Goal: Task Accomplishment & Management: Manage account settings

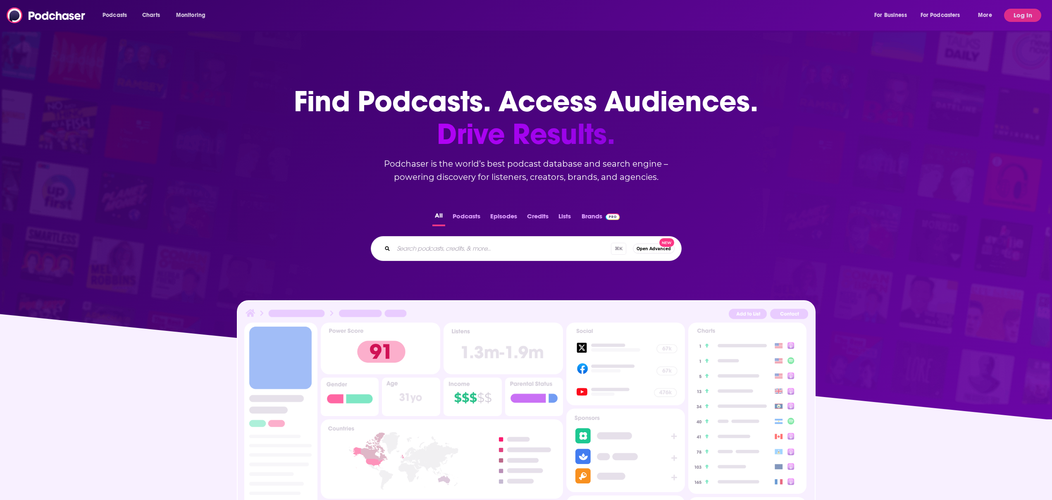
click at [479, 255] on div "⌘ K Open Advanced New" at bounding box center [526, 248] width 311 height 25
click at [476, 252] on input "Search podcasts, credits, & more..." at bounding box center [503, 248] width 218 height 13
click at [1048, 5] on div "Podcasts Charts Monitoring For Business For Podcasters More Log In" at bounding box center [526, 15] width 1052 height 31
click at [1031, 11] on button "Log In" at bounding box center [1023, 15] width 37 height 13
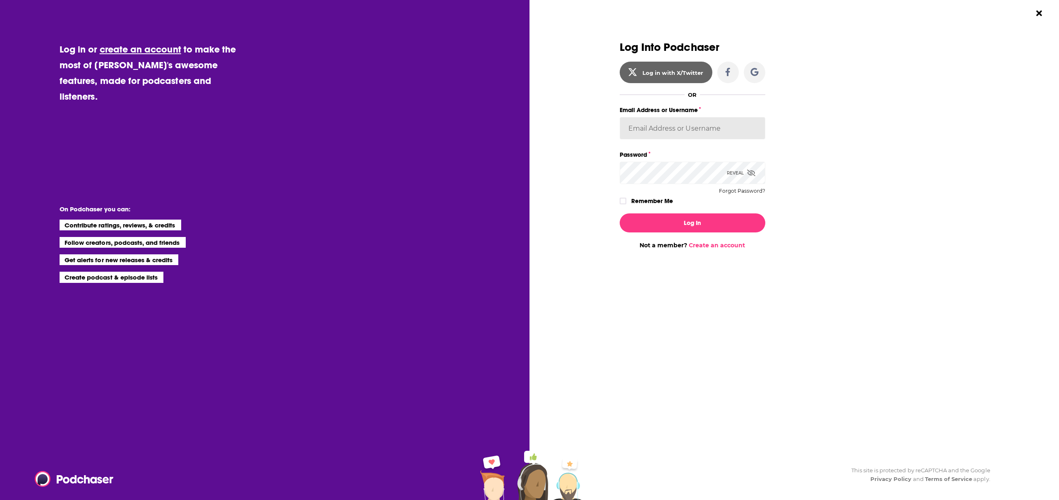
click at [655, 134] on input "Email Address or Username" at bounding box center [693, 128] width 146 height 22
type input "[EMAIL_ADDRESS][PERSON_NAME][DOMAIN_NAME]"
click at [620, 213] on button "Log In" at bounding box center [693, 222] width 146 height 19
